Goal: Task Accomplishment & Management: Manage account settings

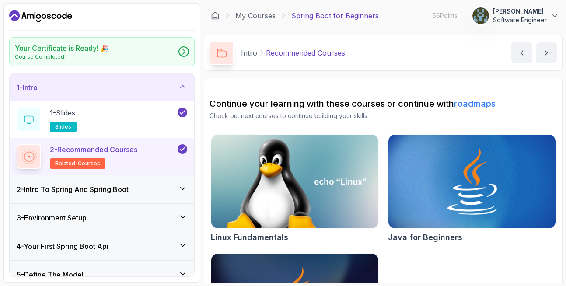
click at [515, 13] on p "[PERSON_NAME]" at bounding box center [520, 11] width 54 height 9
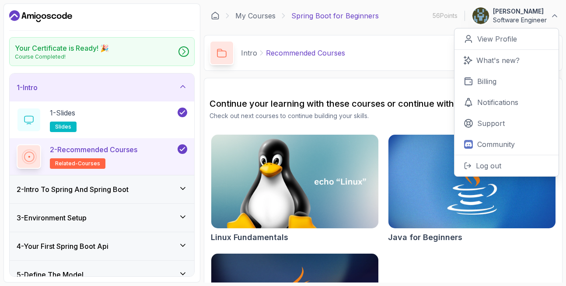
click at [518, 19] on p "Software Engineer" at bounding box center [520, 20] width 54 height 9
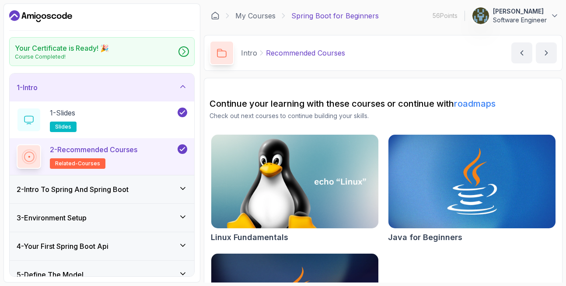
click at [522, 13] on p "[PERSON_NAME]" at bounding box center [520, 11] width 54 height 9
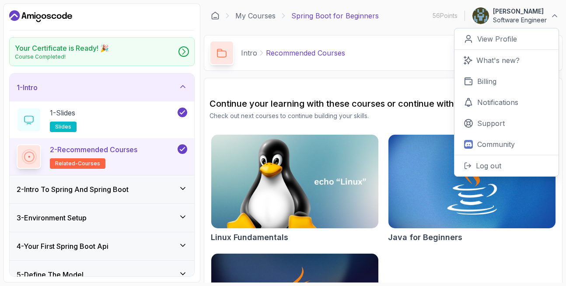
click at [44, 14] on icon "Dashboard" at bounding box center [40, 16] width 63 height 14
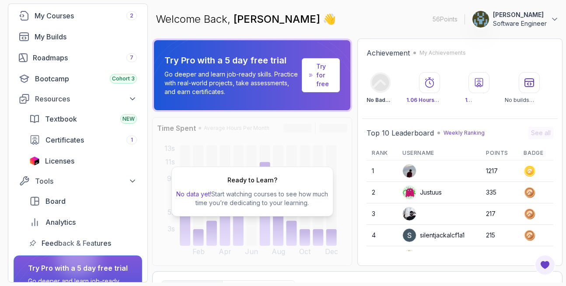
scroll to position [131, 0]
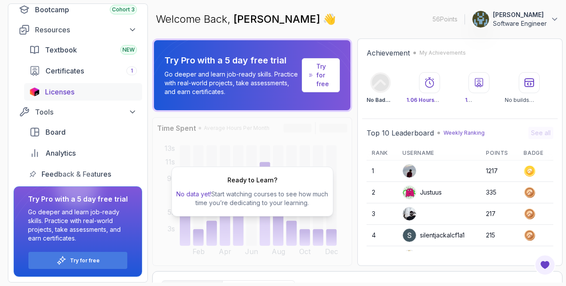
click at [94, 96] on div "Licenses" at bounding box center [91, 92] width 92 height 10
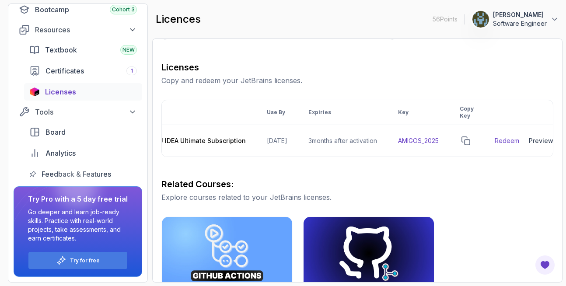
scroll to position [0, 101]
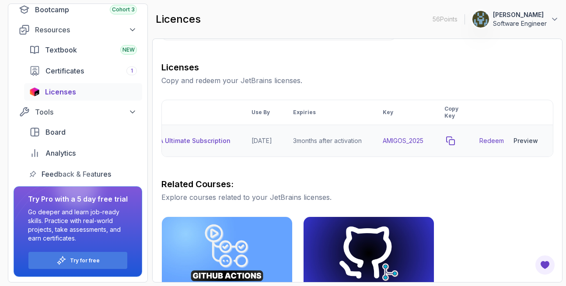
click at [452, 137] on icon "copy-button" at bounding box center [450, 141] width 8 height 8
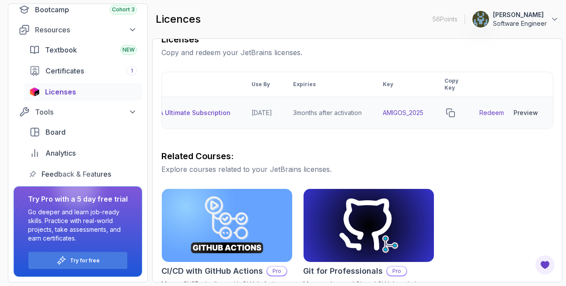
scroll to position [157, 0]
